Goal: Book appointment/travel/reservation

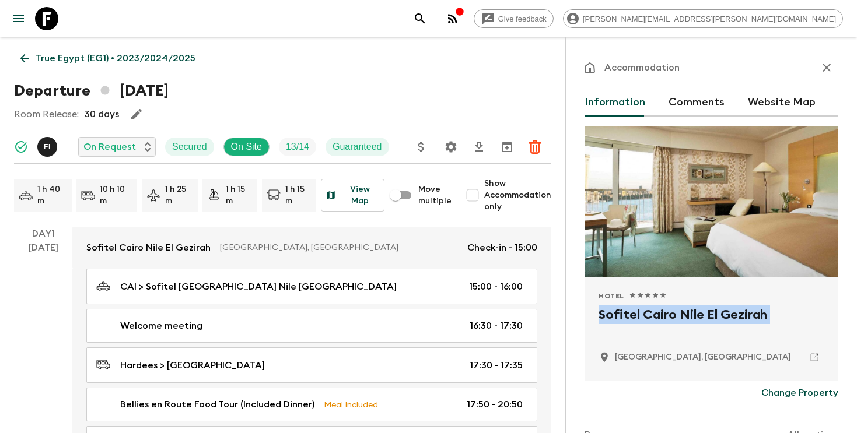
click at [427, 19] on icon "search adventures" at bounding box center [420, 19] width 14 height 14
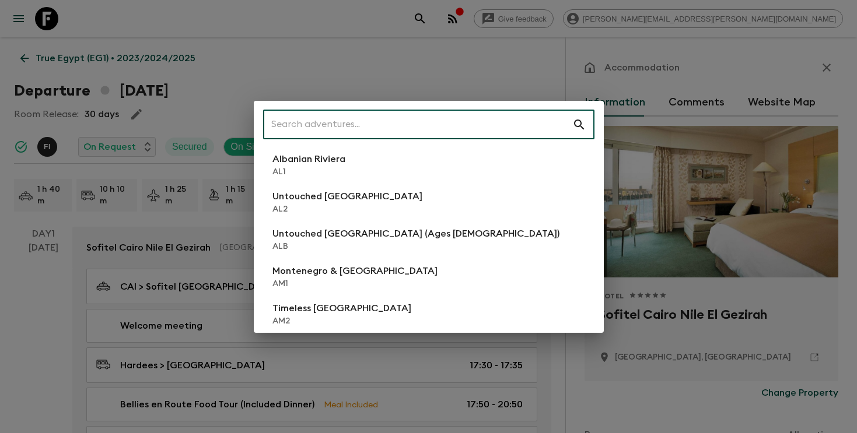
click at [473, 128] on input "text" at bounding box center [417, 125] width 309 height 33
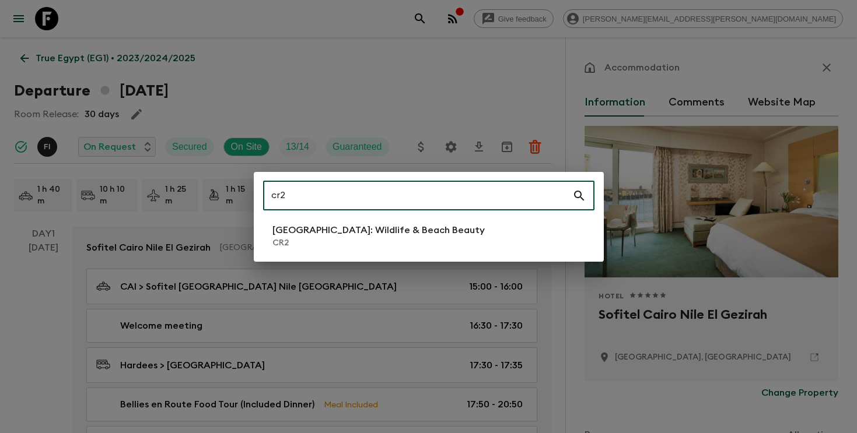
type input "cr2"
click at [399, 237] on p "CR2" at bounding box center [378, 243] width 212 height 12
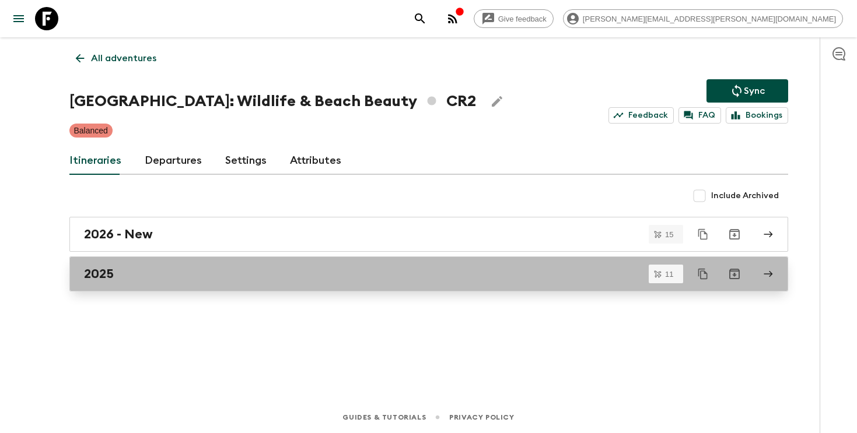
click at [379, 278] on div "2025" at bounding box center [417, 274] width 667 height 15
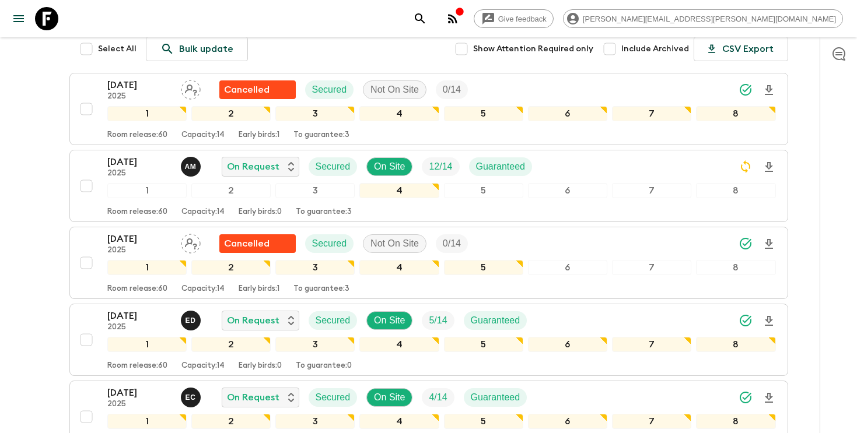
scroll to position [156, 0]
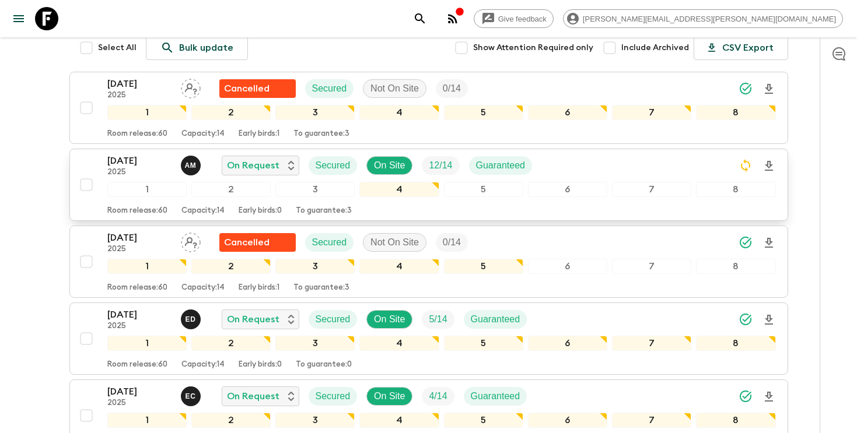
click at [568, 172] on div "[DATE] 2025 A M On Request Secured On Site 12 / 14 Guaranteed" at bounding box center [441, 165] width 669 height 23
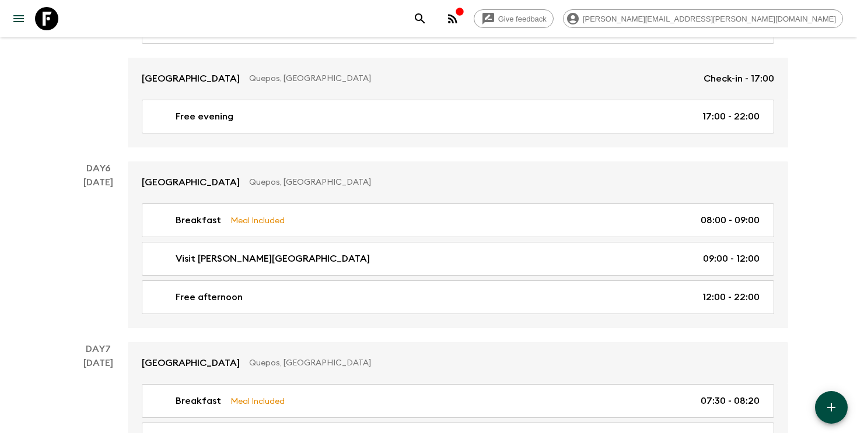
scroll to position [1587, 0]
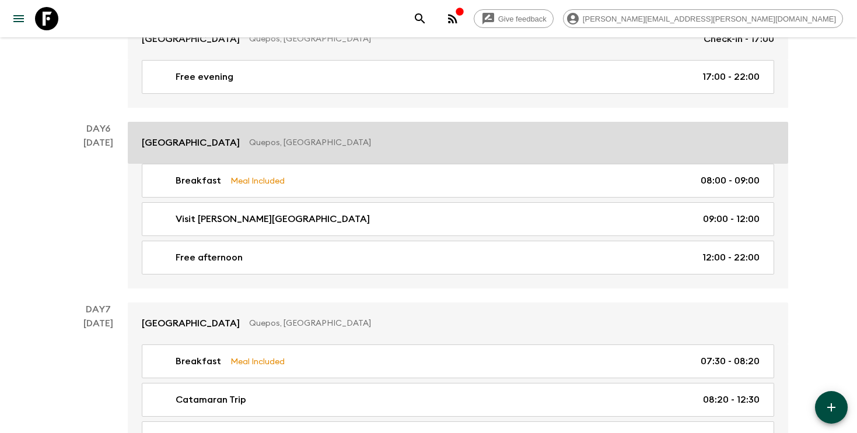
click at [466, 146] on div "[GEOGRAPHIC_DATA] [GEOGRAPHIC_DATA], [GEOGRAPHIC_DATA]" at bounding box center [458, 143] width 632 height 14
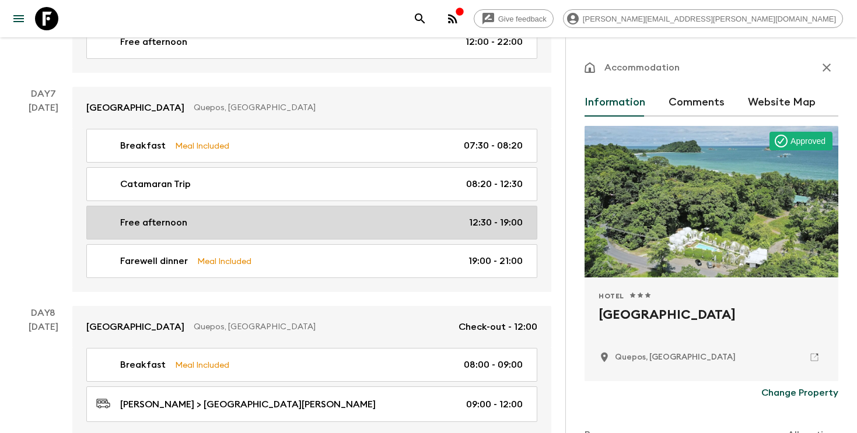
scroll to position [1806, 0]
